Goal: Task Accomplishment & Management: Manage account settings

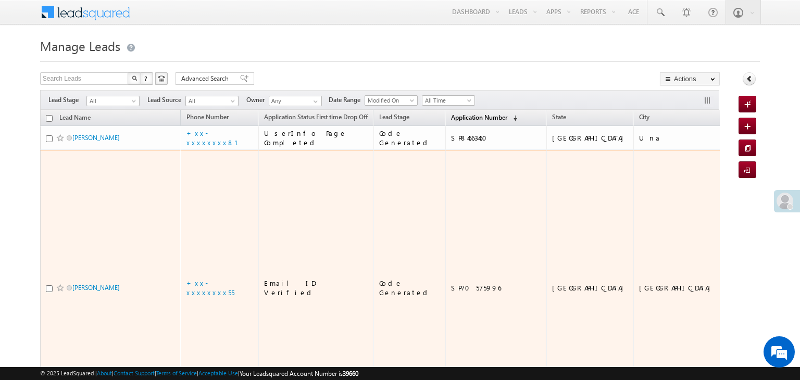
click at [456, 120] on span "Application Number" at bounding box center [479, 118] width 56 height 8
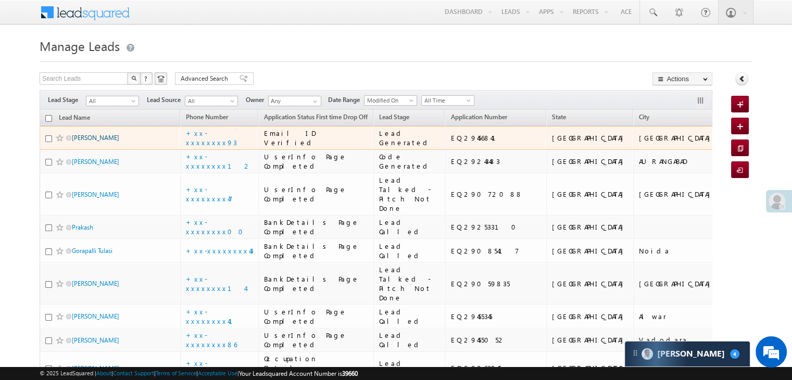
click at [98, 142] on link "[PERSON_NAME]" at bounding box center [95, 138] width 47 height 8
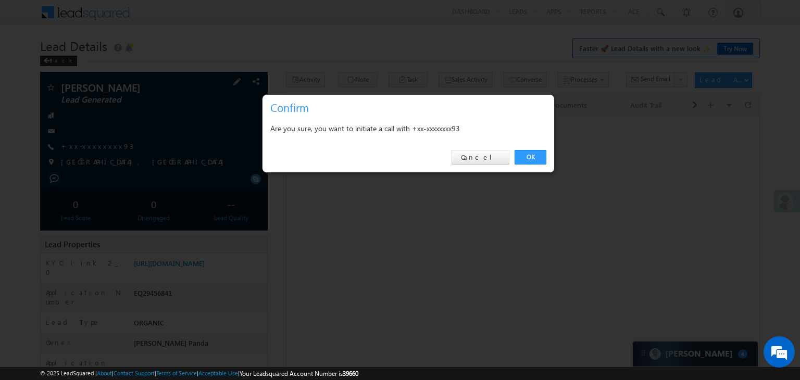
click at [533, 157] on link "OK" at bounding box center [531, 157] width 32 height 15
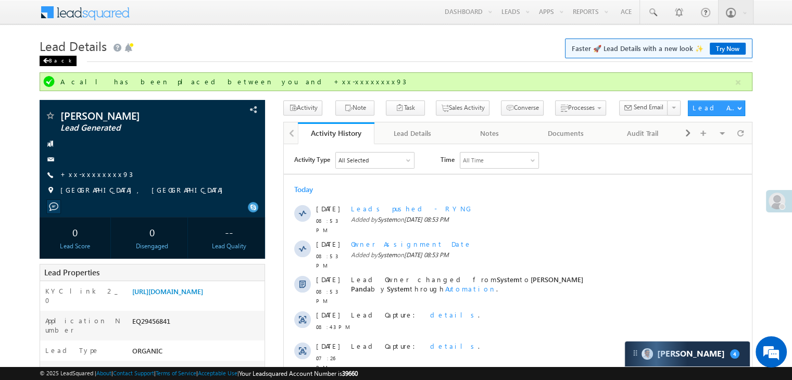
click at [46, 60] on span at bounding box center [46, 60] width 6 height 5
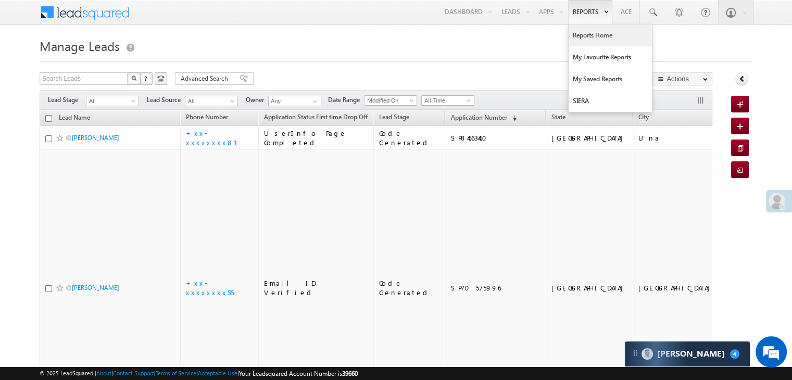
click at [585, 34] on link "Reports Home" at bounding box center [610, 35] width 83 height 22
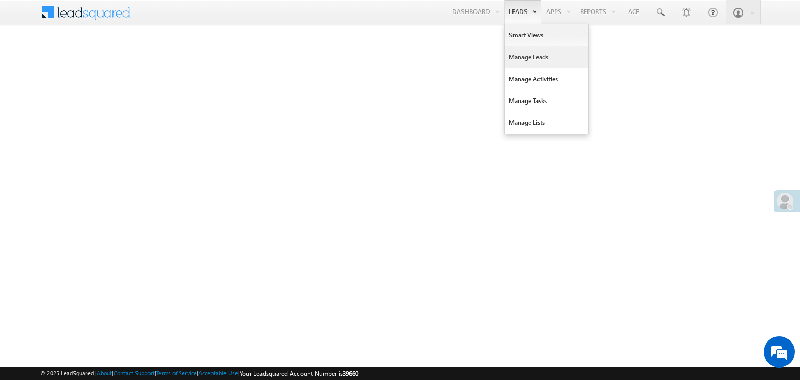
click at [516, 58] on link "Manage Leads" at bounding box center [546, 57] width 83 height 22
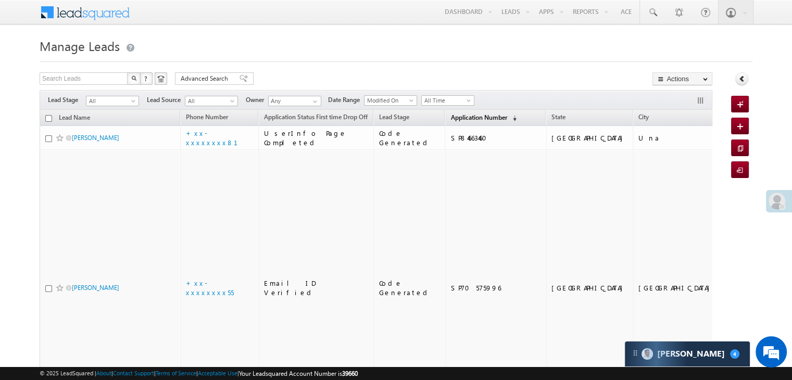
click at [458, 117] on span "Application Number" at bounding box center [479, 118] width 56 height 8
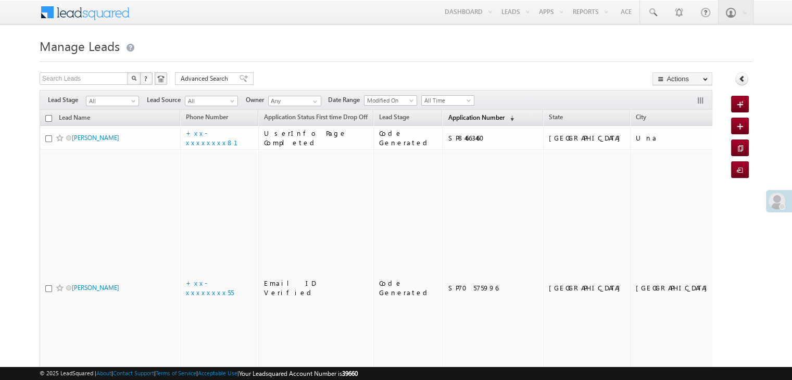
click at [448, 117] on span "Application Number" at bounding box center [476, 118] width 56 height 8
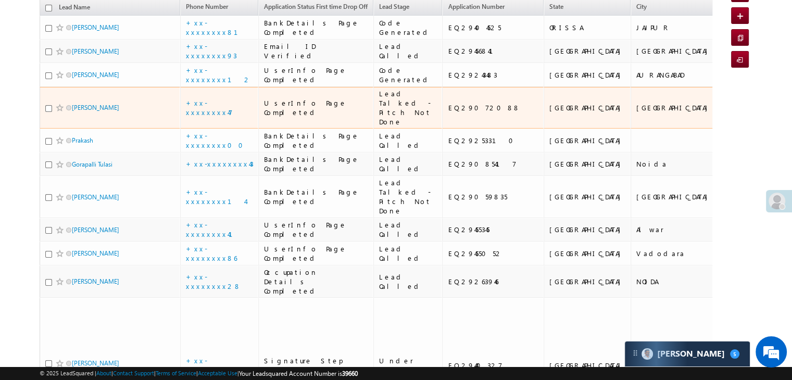
scroll to position [156, 0]
